Goal: Task Accomplishment & Management: Manage account settings

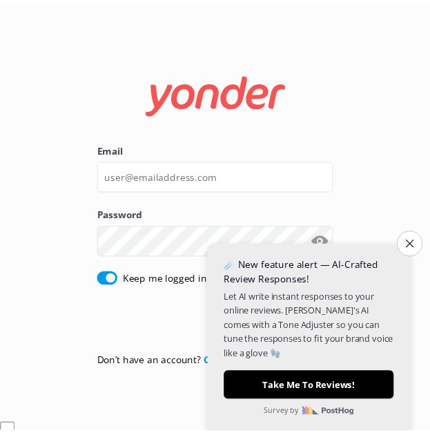
scroll to position [43, 0]
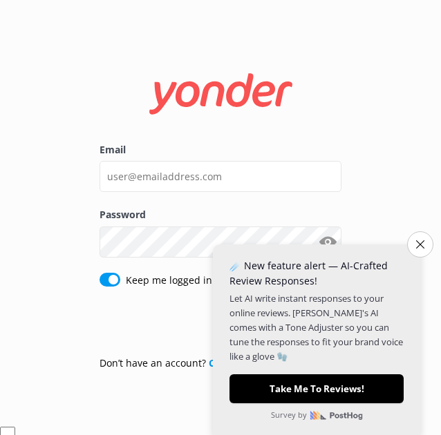
click at [127, 186] on input "Email" at bounding box center [220, 176] width 242 height 31
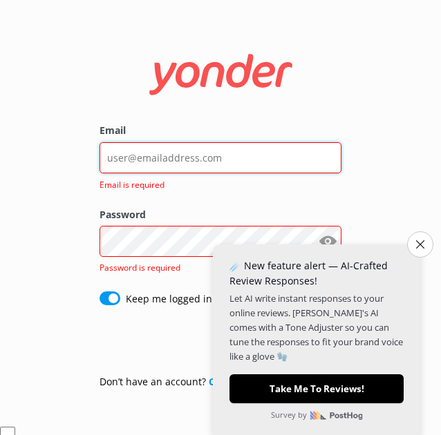
click at [135, 160] on input "Email" at bounding box center [220, 157] width 242 height 31
type input "[PERSON_NAME][EMAIL_ADDRESS][PERSON_NAME][DOMAIN_NAME]"
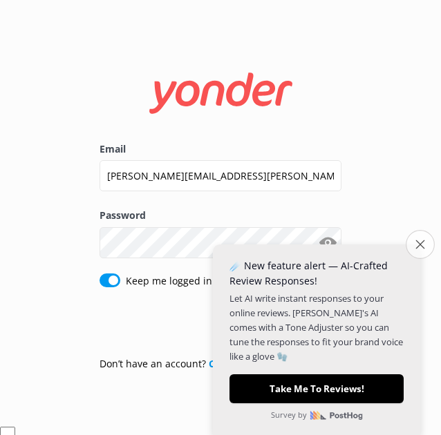
click at [417, 241] on icon "Close survey" at bounding box center [419, 244] width 9 height 9
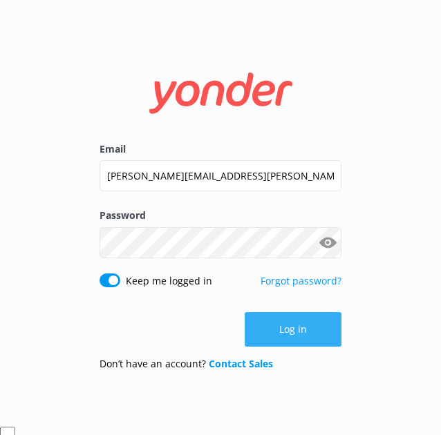
click at [313, 340] on button "Log in" at bounding box center [293, 329] width 97 height 35
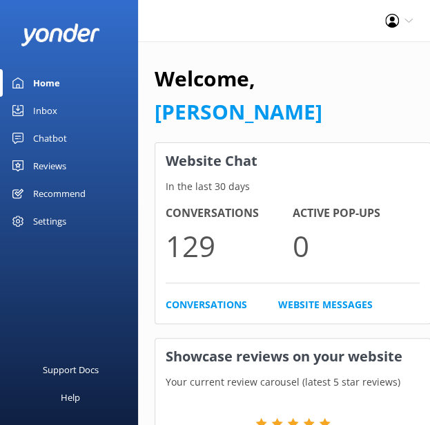
click at [45, 165] on div "Reviews" at bounding box center [49, 166] width 33 height 28
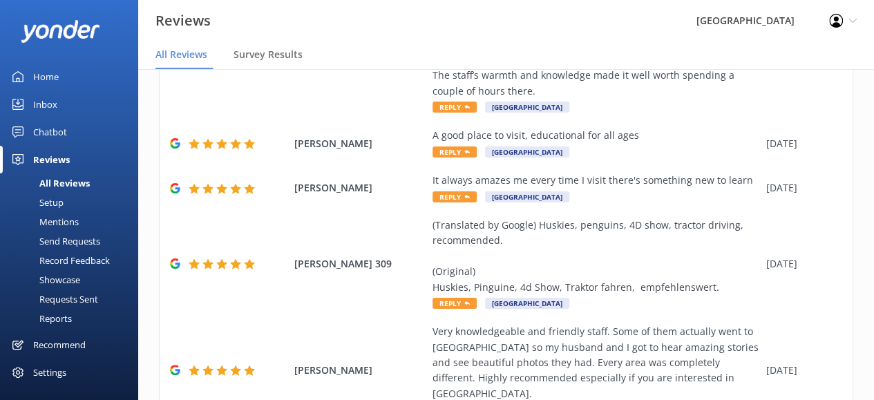
scroll to position [758, 0]
click at [94, 303] on div "Requests Sent" at bounding box center [53, 298] width 90 height 19
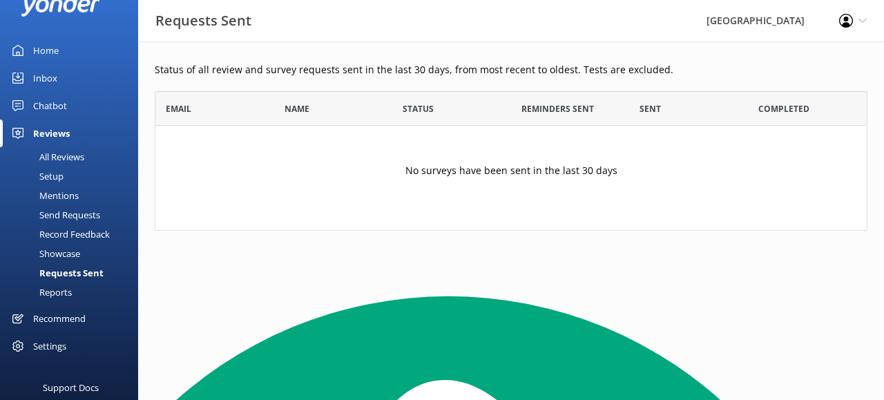
scroll to position [69, 0]
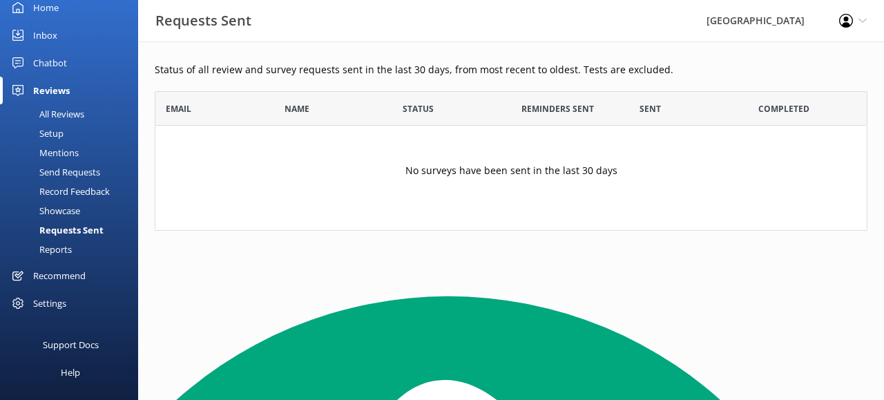
click at [51, 299] on div "Settings" at bounding box center [49, 303] width 33 height 28
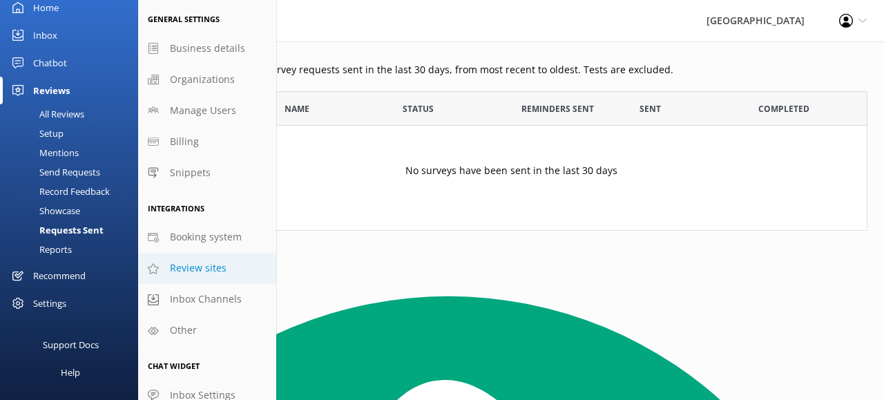
scroll to position [36, 0]
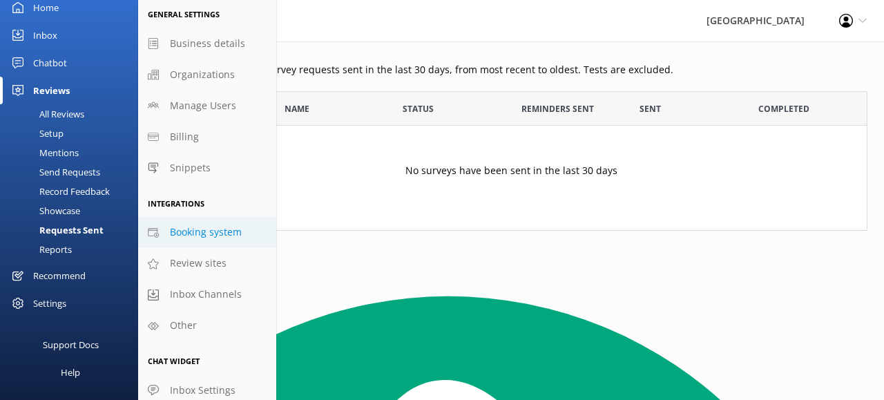
click at [217, 229] on span "Booking system" at bounding box center [206, 232] width 72 height 15
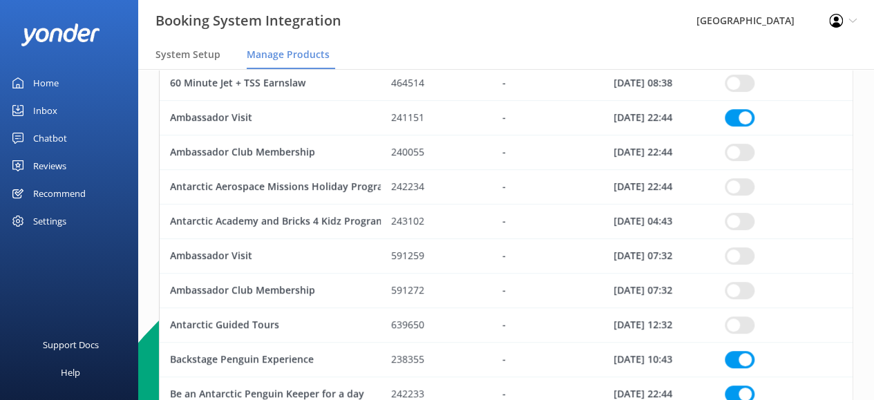
scroll to position [211, 0]
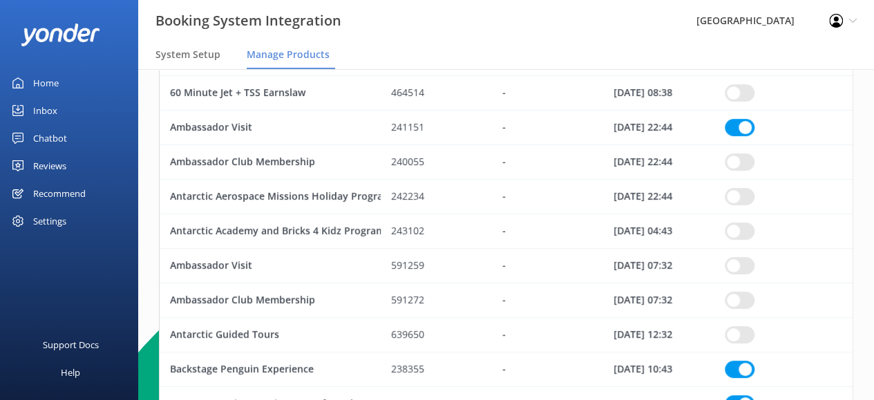
click at [440, 330] on input "row" at bounding box center [740, 334] width 30 height 17
checkbox input "true"
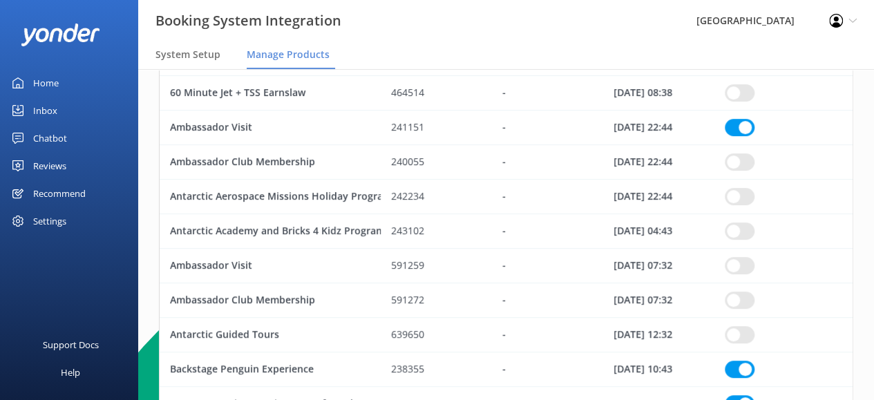
checkbox input "true"
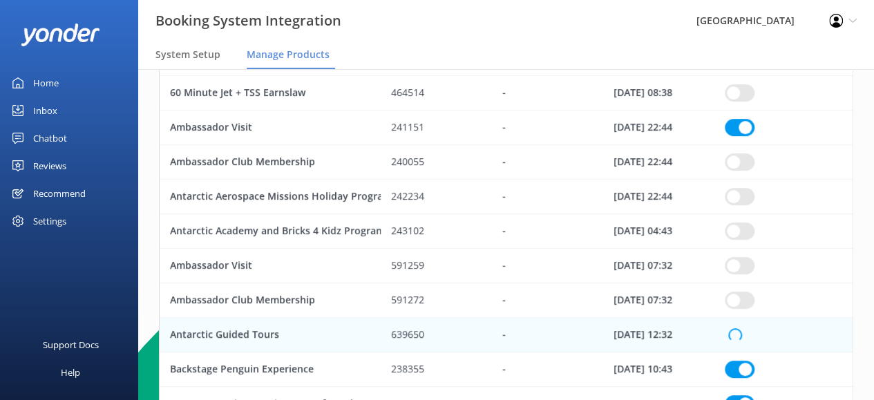
checkbox input "true"
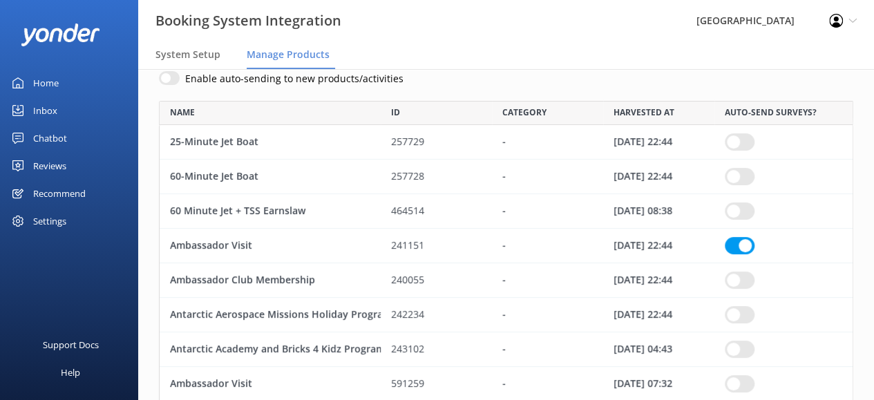
scroll to position [0, 0]
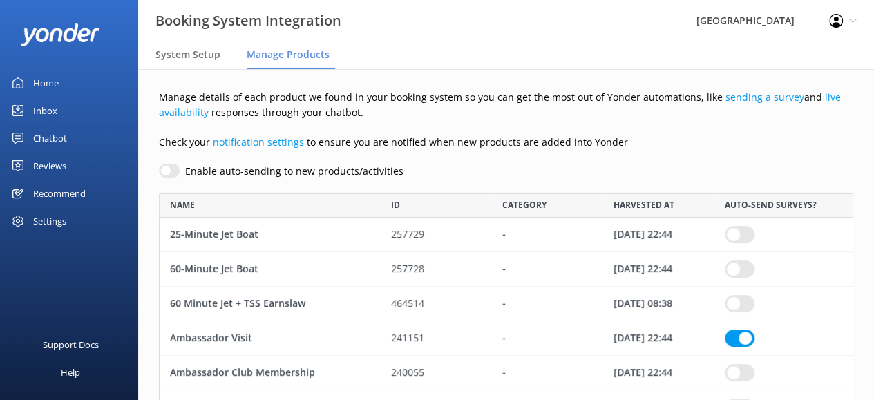
click at [42, 168] on div "Reviews" at bounding box center [49, 166] width 33 height 28
